Goal: Transaction & Acquisition: Purchase product/service

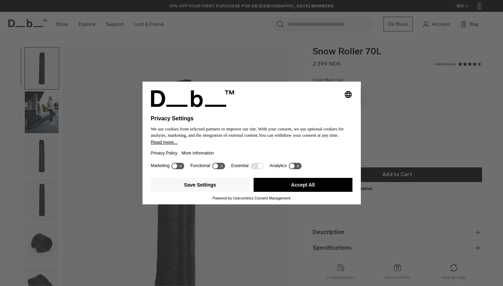
click at [317, 182] on button "Accept All" at bounding box center [303, 185] width 99 height 14
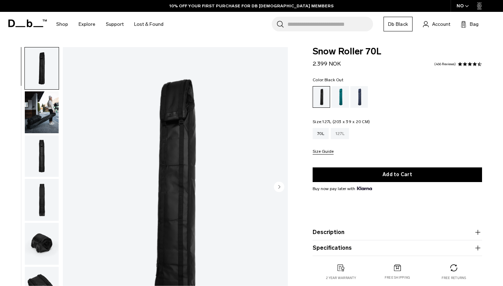
click at [339, 133] on div "127L" at bounding box center [340, 133] width 18 height 11
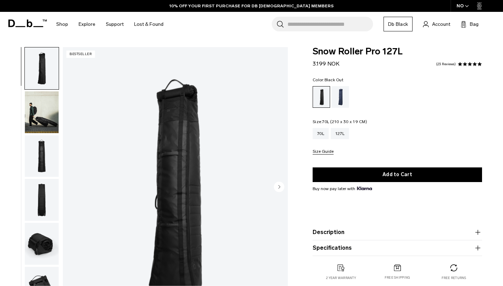
click at [324, 134] on div "70L" at bounding box center [321, 133] width 16 height 11
